Goal: Information Seeking & Learning: Learn about a topic

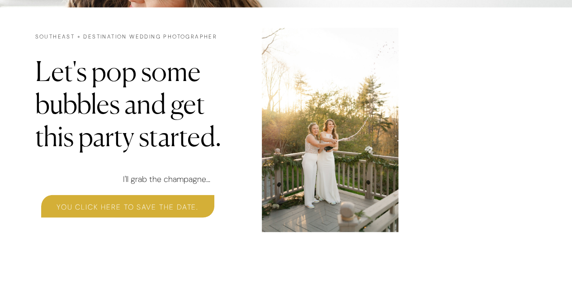
scroll to position [2912, 0]
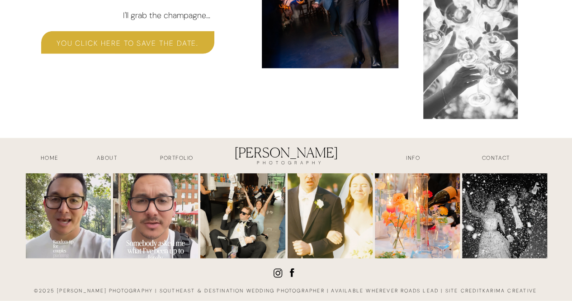
click at [418, 162] on h3 "INFO" at bounding box center [413, 159] width 45 height 10
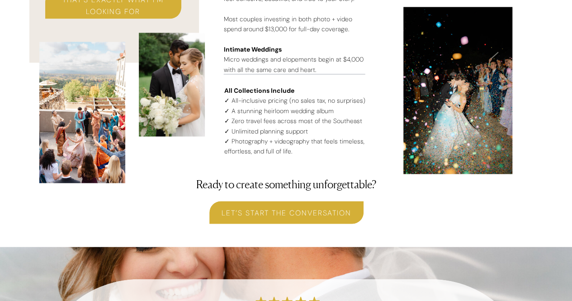
scroll to position [2583, 0]
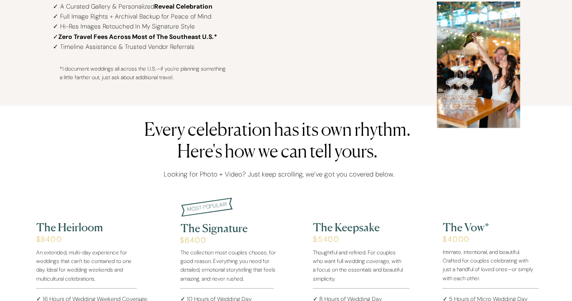
scroll to position [749, 0]
